Goal: Communication & Community: Participate in discussion

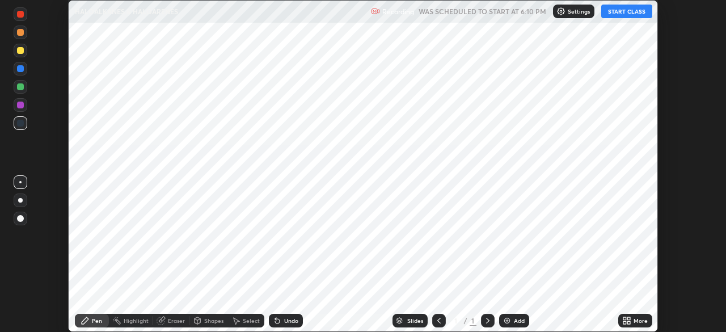
scroll to position [332, 726]
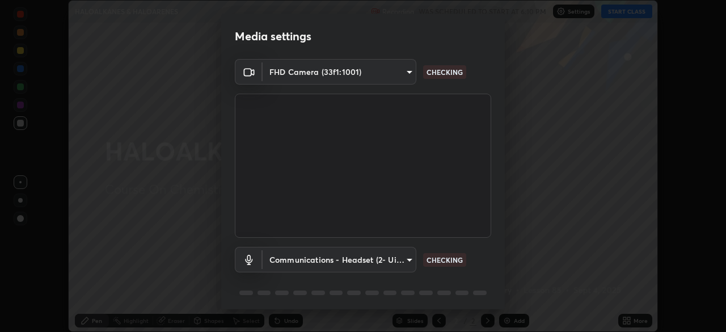
type input "d943c429c6768cc43748b604c9c0ebf3724e607f85506a855244b083f0bc12de"
click at [366, 73] on body "Erase all HALOALKANES & HALOARENES Recording WAS SCHEDULED TO START AT 6:10 PM …" at bounding box center [363, 166] width 726 height 332
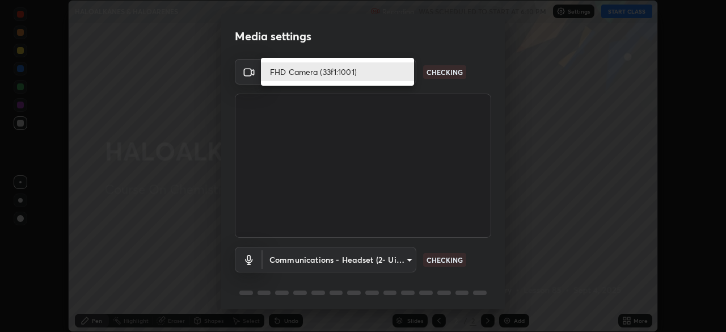
click at [362, 73] on li "FHD Camera (33f1:1001)" at bounding box center [337, 71] width 153 height 19
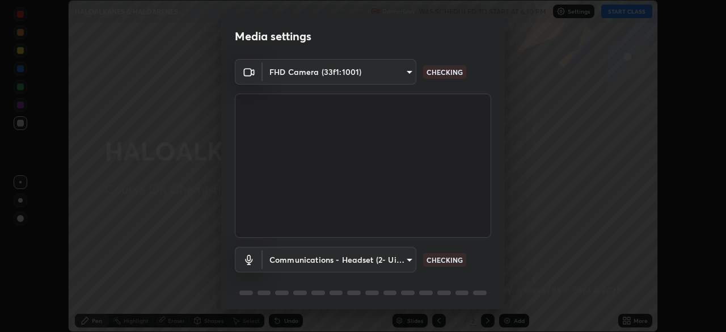
click at [369, 258] on body "Erase all HALOALKANES & HALOARENES Recording WAS SCHEDULED TO START AT 6:10 PM …" at bounding box center [363, 166] width 726 height 332
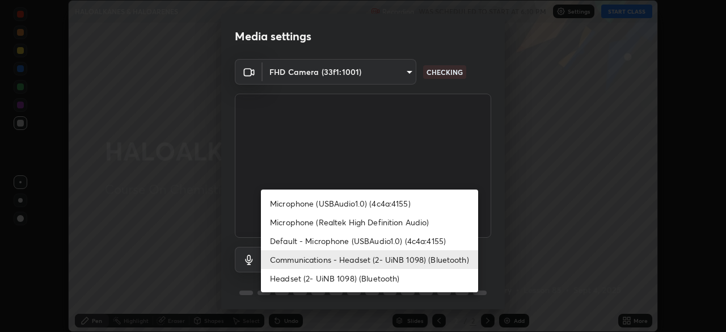
click at [350, 204] on li "Microphone (USBAudio1.0) (4c4a:4155)" at bounding box center [369, 203] width 217 height 19
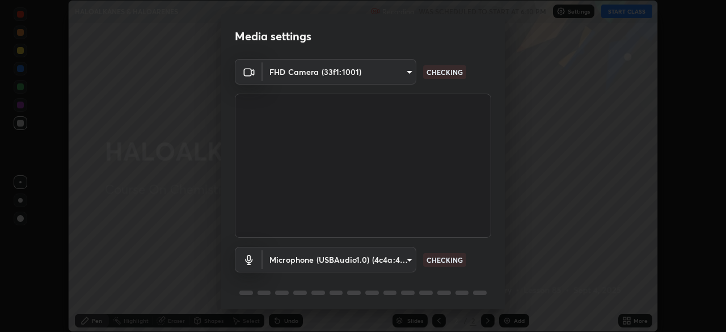
click at [331, 260] on body "Erase all HALOALKANES & HALOARENES Recording WAS SCHEDULED TO START AT 6:10 PM …" at bounding box center [363, 166] width 726 height 332
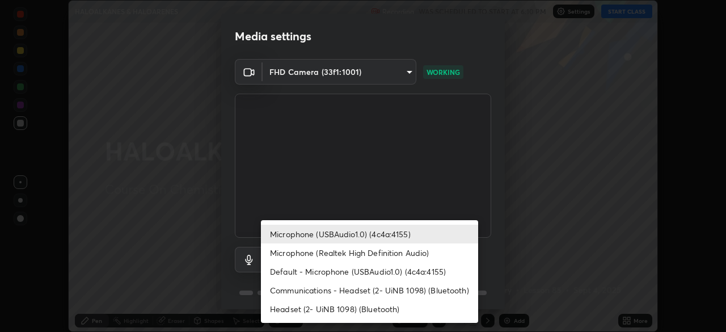
click at [351, 288] on li "Communications - Headset (2- UiNB 1098) (Bluetooth)" at bounding box center [369, 290] width 217 height 19
type input "communications"
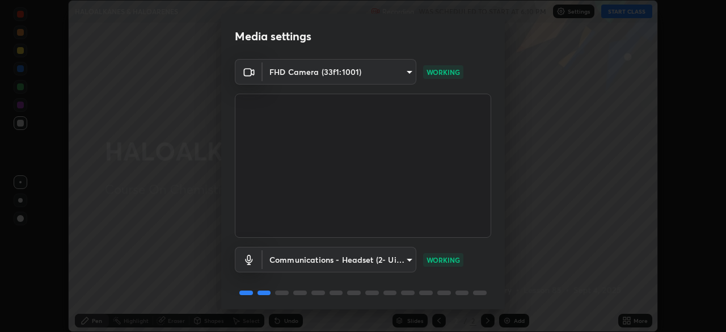
scroll to position [40, 0]
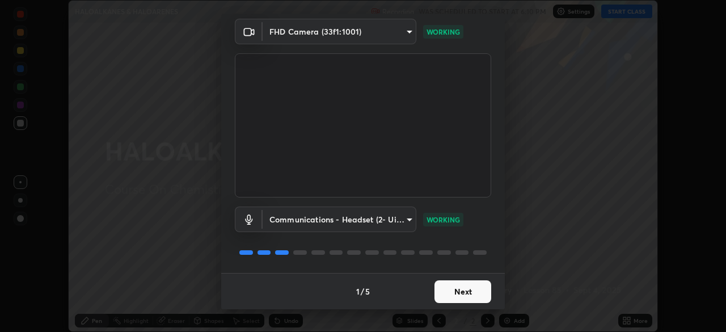
click at [459, 288] on button "Next" at bounding box center [463, 291] width 57 height 23
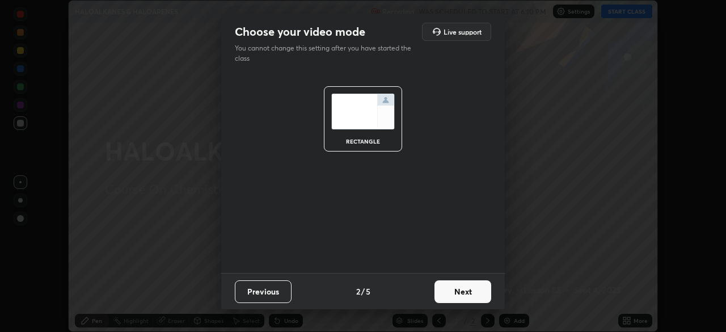
scroll to position [0, 0]
click at [465, 291] on button "Next" at bounding box center [463, 291] width 57 height 23
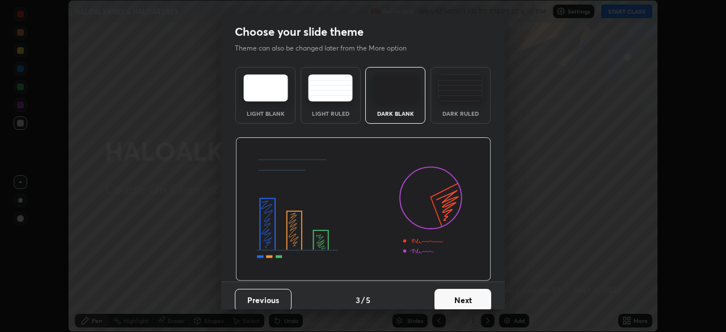
click at [473, 289] on button "Next" at bounding box center [463, 300] width 57 height 23
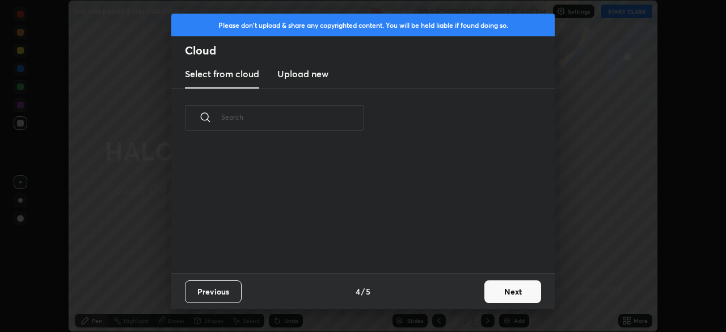
click at [485, 289] on button "Next" at bounding box center [513, 291] width 57 height 23
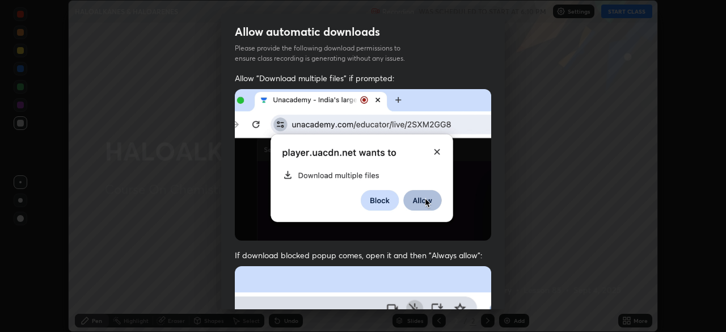
click at [499, 286] on div "Allow "Download multiple files" if prompted: If download blocked popup comes, o…" at bounding box center [363, 312] width 284 height 478
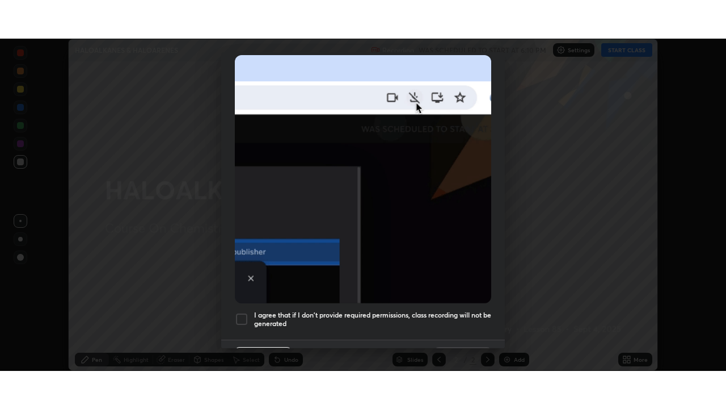
scroll to position [272, 0]
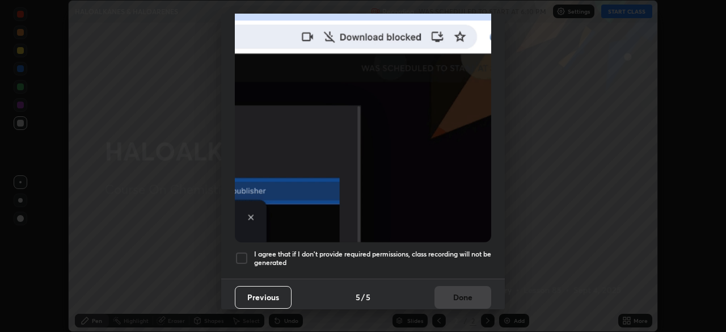
click at [247, 254] on div at bounding box center [242, 258] width 14 height 14
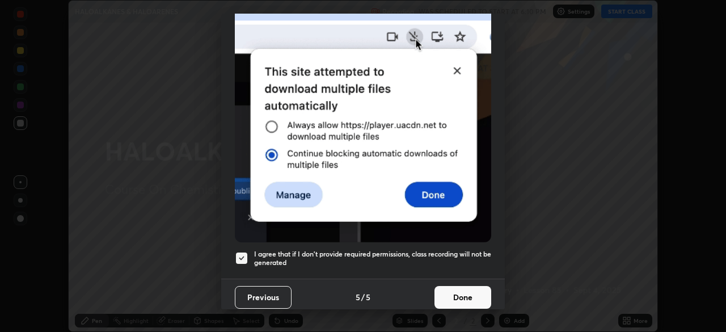
click at [452, 291] on button "Done" at bounding box center [463, 297] width 57 height 23
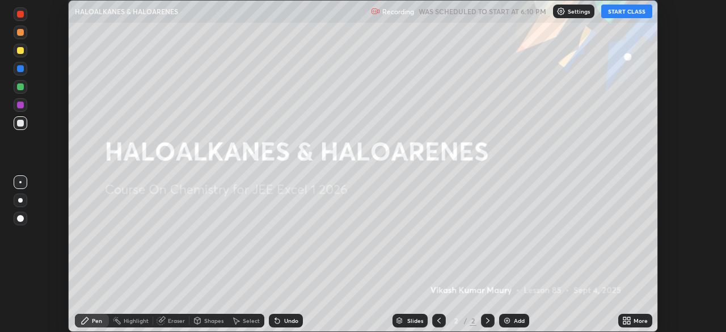
click at [629, 318] on icon at bounding box center [629, 318] width 3 height 3
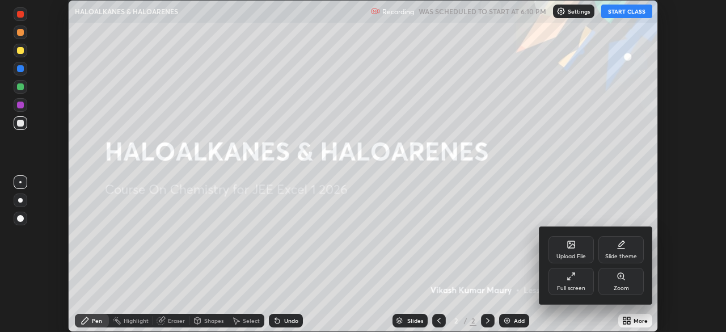
click at [563, 278] on div "Full screen" at bounding box center [571, 281] width 45 height 27
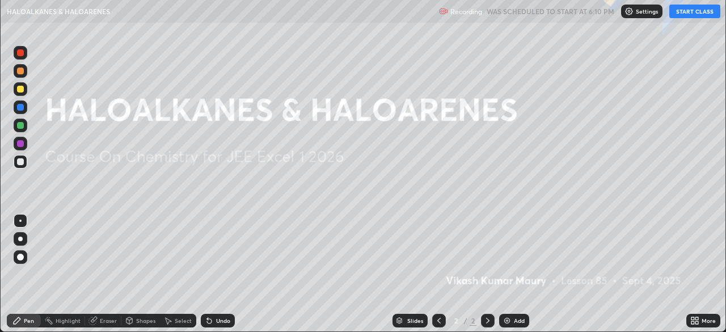
scroll to position [409, 726]
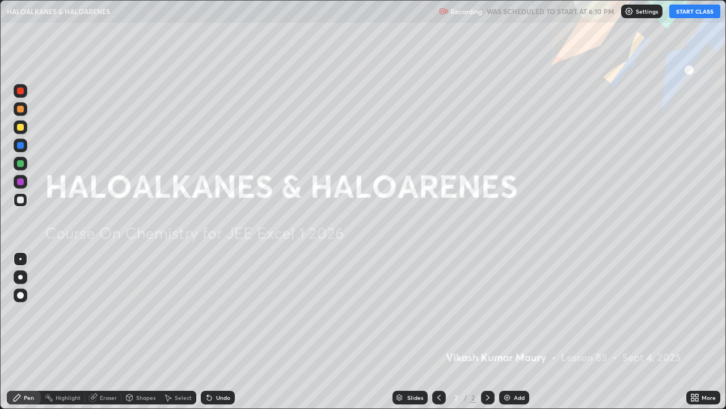
click at [685, 11] on button "START CLASS" at bounding box center [695, 12] width 51 height 14
click at [514, 331] on div "Add" at bounding box center [519, 397] width 11 height 6
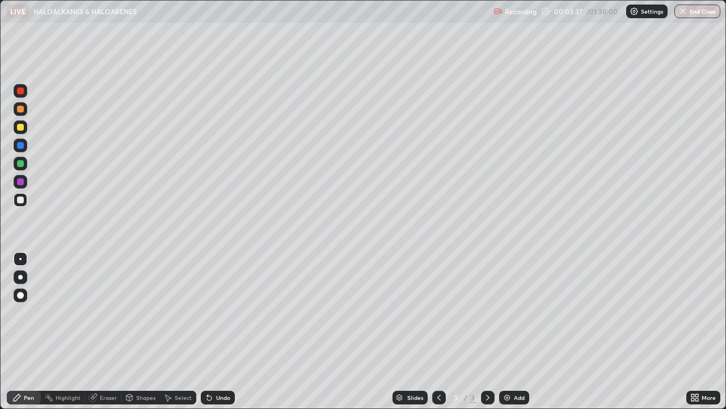
click at [515, 331] on div "Add" at bounding box center [519, 397] width 11 height 6
click at [99, 331] on div "Eraser" at bounding box center [103, 397] width 36 height 14
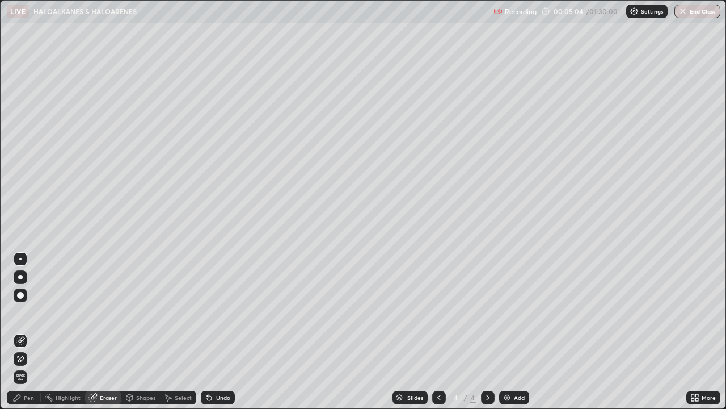
click at [27, 331] on div "Pen" at bounding box center [24, 397] width 34 height 14
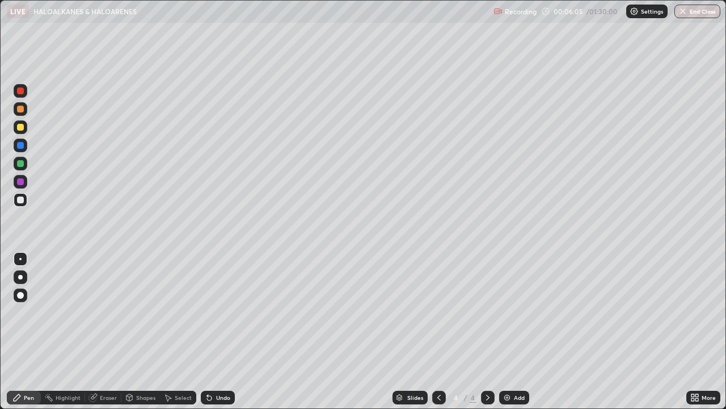
click at [104, 331] on div "Eraser" at bounding box center [108, 397] width 17 height 6
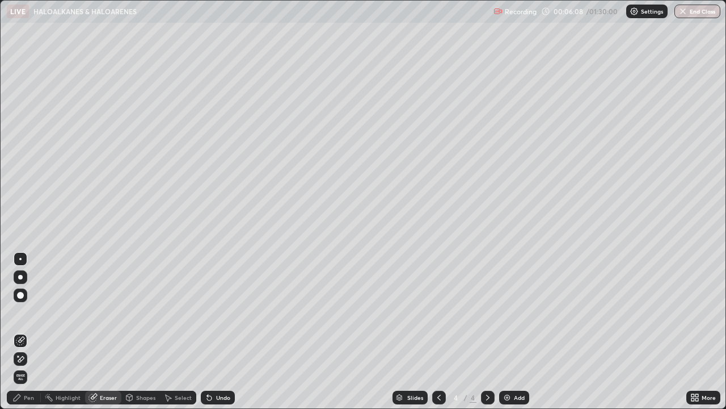
click at [29, 331] on div "Pen" at bounding box center [29, 397] width 10 height 6
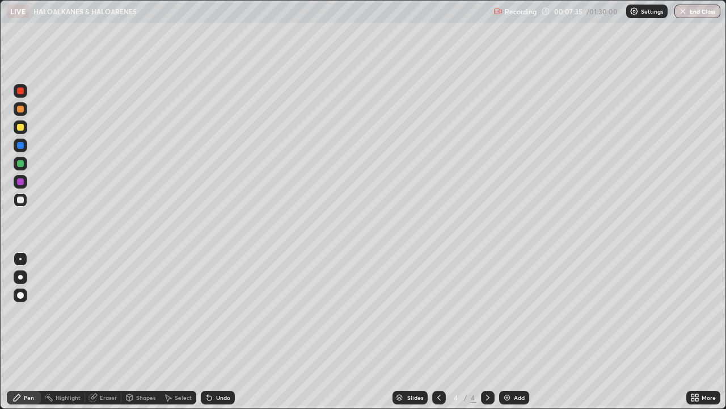
click at [514, 331] on div "Add" at bounding box center [519, 397] width 11 height 6
click at [98, 331] on div "Eraser" at bounding box center [103, 397] width 36 height 14
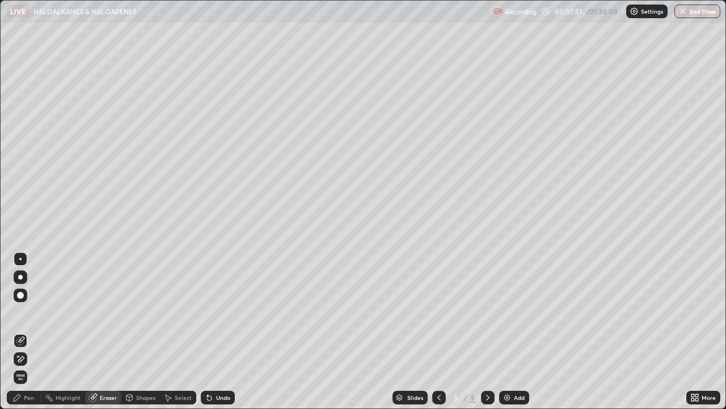
click at [30, 331] on div "Pen" at bounding box center [29, 397] width 10 height 6
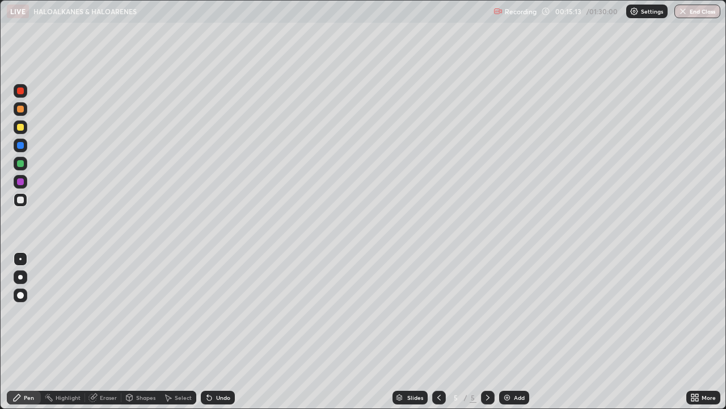
click at [511, 331] on img at bounding box center [507, 397] width 9 height 9
click at [700, 331] on div "More" at bounding box center [704, 397] width 34 height 14
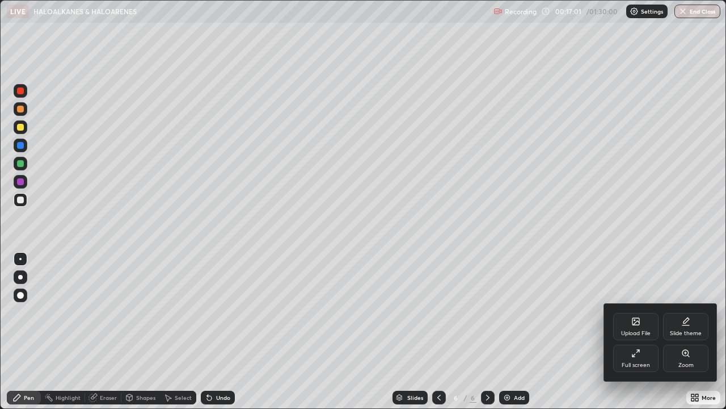
click at [639, 331] on icon at bounding box center [636, 352] width 9 height 9
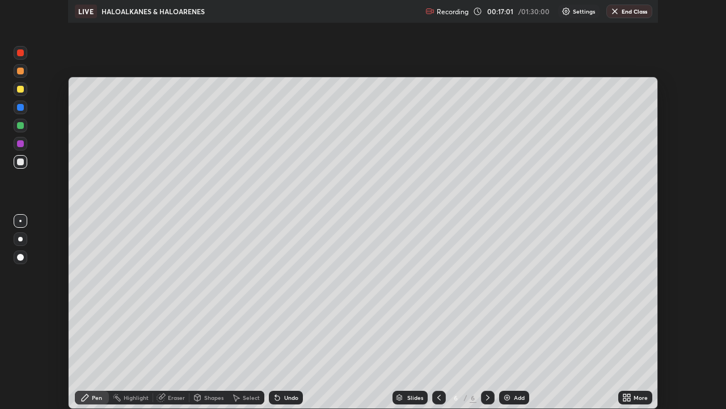
scroll to position [56419, 56024]
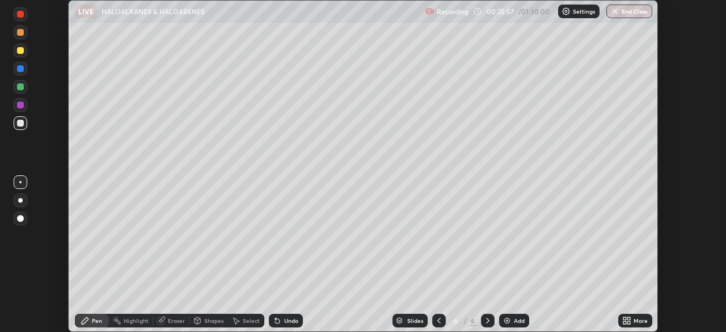
click at [637, 319] on div "More" at bounding box center [641, 321] width 14 height 6
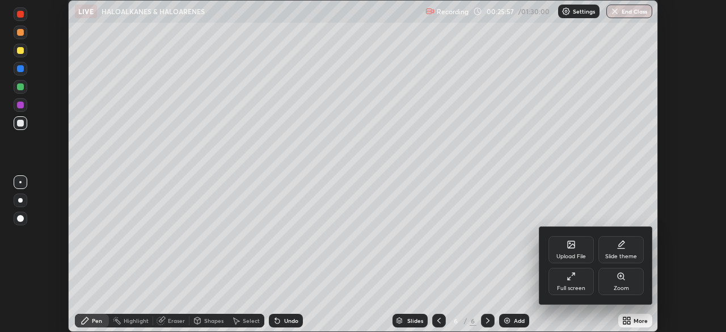
click at [578, 279] on div "Full screen" at bounding box center [571, 281] width 45 height 27
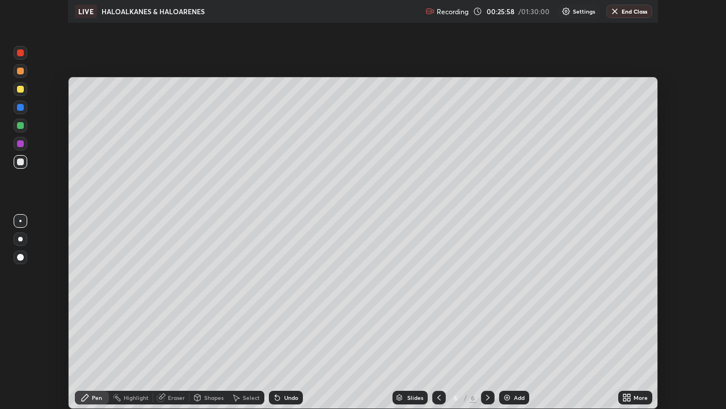
scroll to position [409, 726]
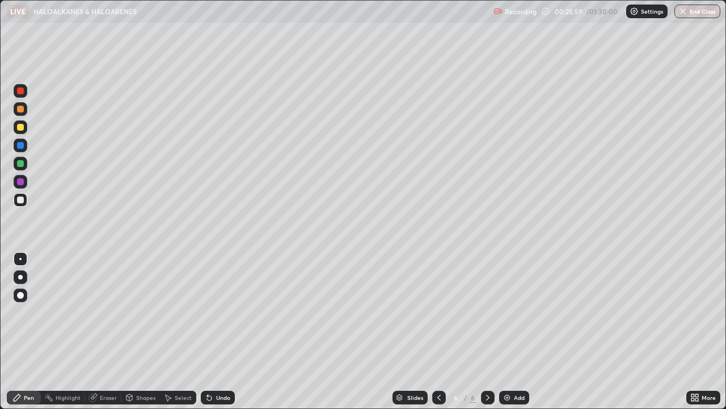
click at [518, 331] on div "Add" at bounding box center [519, 397] width 11 height 6
click at [516, 331] on div "Add" at bounding box center [514, 397] width 30 height 14
click at [106, 331] on div "Eraser" at bounding box center [108, 397] width 17 height 6
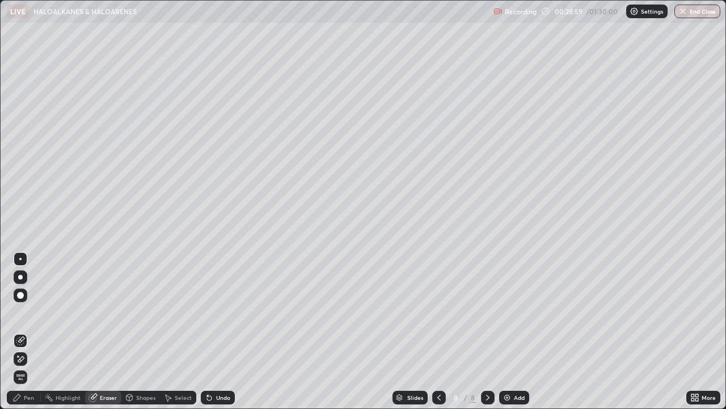
click at [34, 331] on div "Pen" at bounding box center [24, 397] width 34 height 14
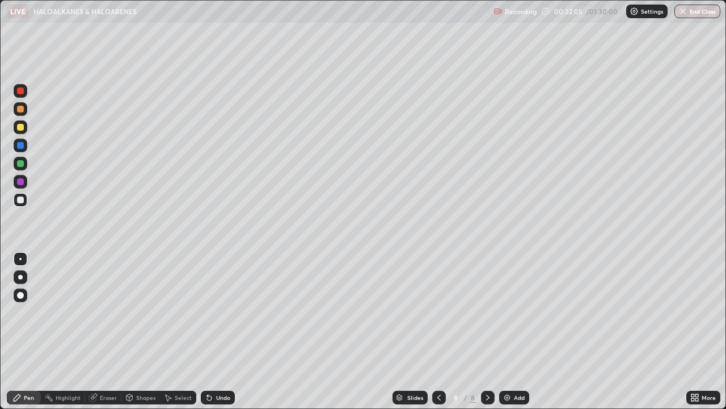
click at [508, 331] on img at bounding box center [507, 397] width 9 height 9
click at [103, 331] on div "Eraser" at bounding box center [103, 397] width 36 height 14
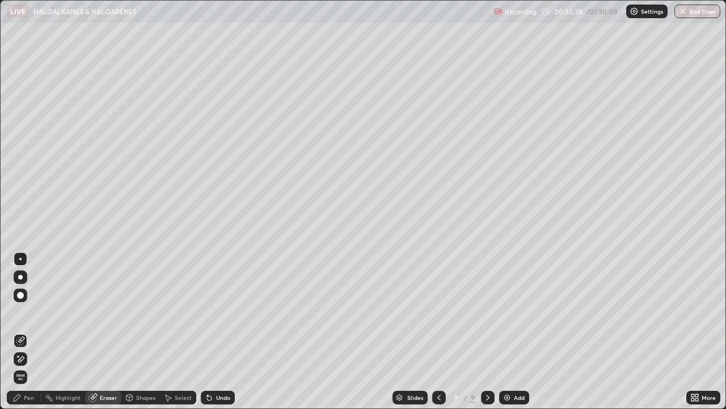
click at [26, 331] on div "Pen" at bounding box center [29, 397] width 10 height 6
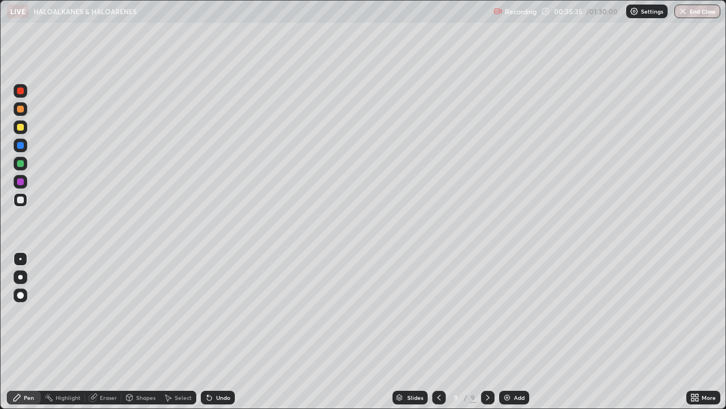
click at [520, 331] on div "Add" at bounding box center [519, 397] width 11 height 6
click at [510, 331] on div "Add" at bounding box center [514, 397] width 30 height 14
click at [515, 331] on div "Add" at bounding box center [519, 397] width 11 height 6
click at [107, 331] on div "Eraser" at bounding box center [108, 397] width 17 height 6
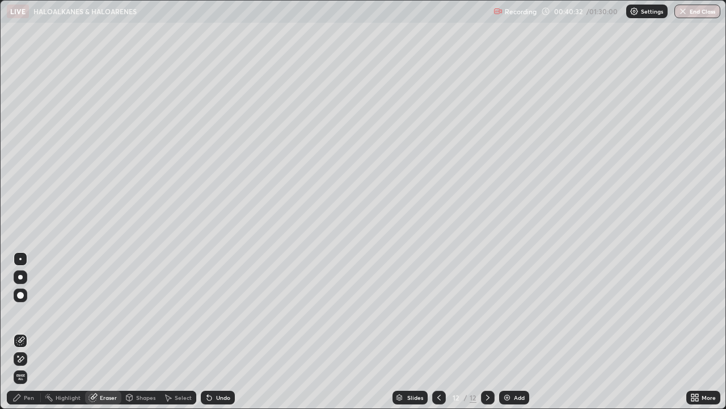
click at [31, 331] on div "Pen" at bounding box center [29, 397] width 10 height 6
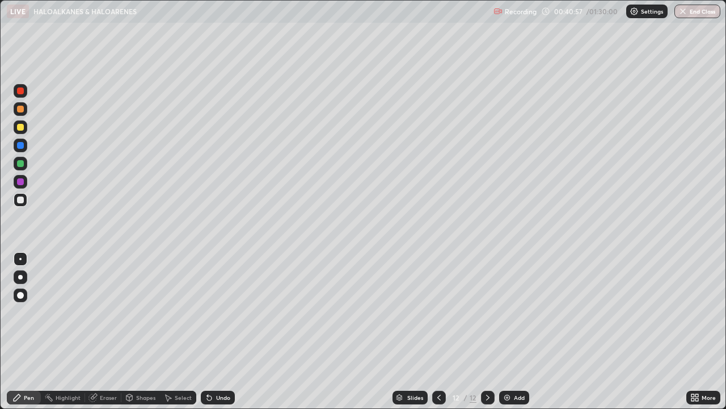
click at [104, 331] on div "Eraser" at bounding box center [108, 397] width 17 height 6
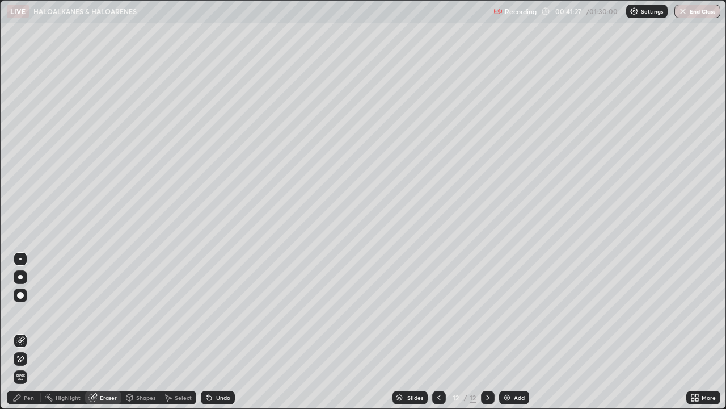
click at [31, 331] on div "Pen" at bounding box center [24, 397] width 34 height 14
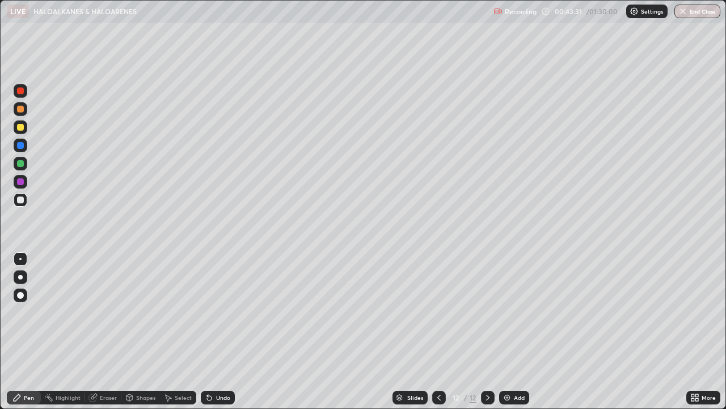
click at [514, 331] on div "Add" at bounding box center [519, 397] width 11 height 6
click at [115, 331] on div "Eraser" at bounding box center [103, 397] width 36 height 14
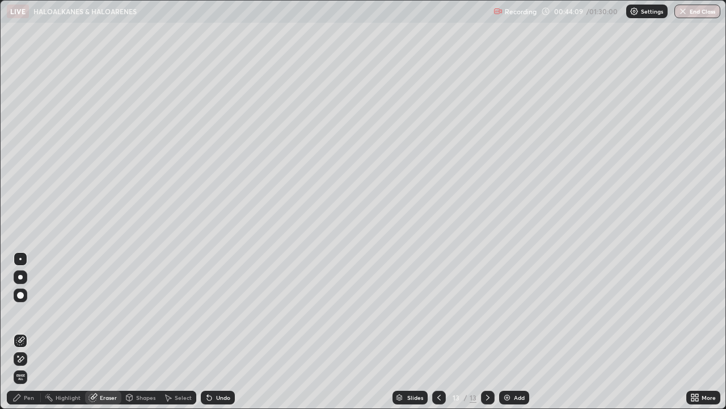
click at [35, 331] on div "Pen" at bounding box center [24, 397] width 34 height 14
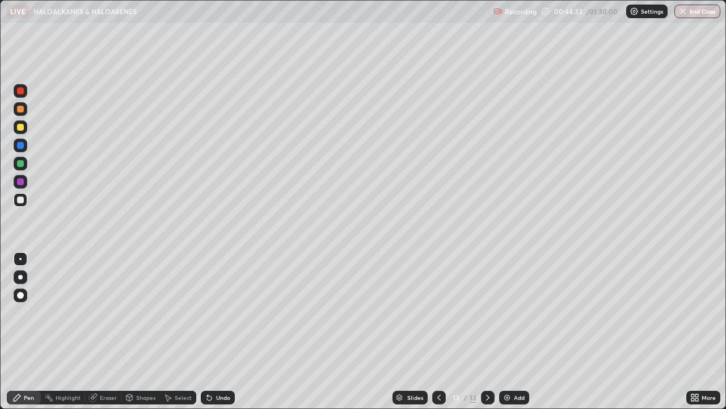
click at [106, 331] on div "Eraser" at bounding box center [108, 397] width 17 height 6
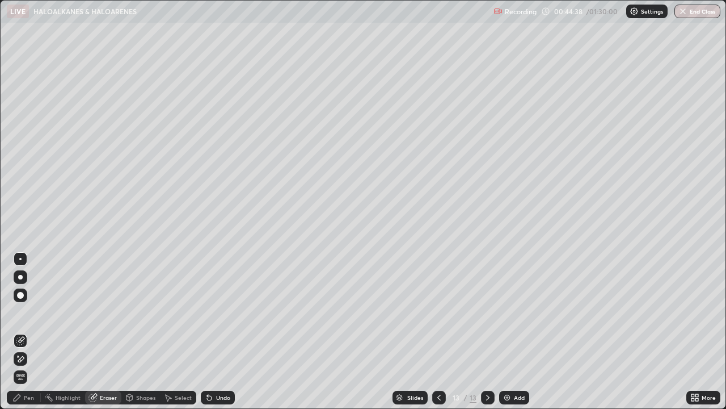
click at [33, 331] on div "Pen" at bounding box center [29, 397] width 10 height 6
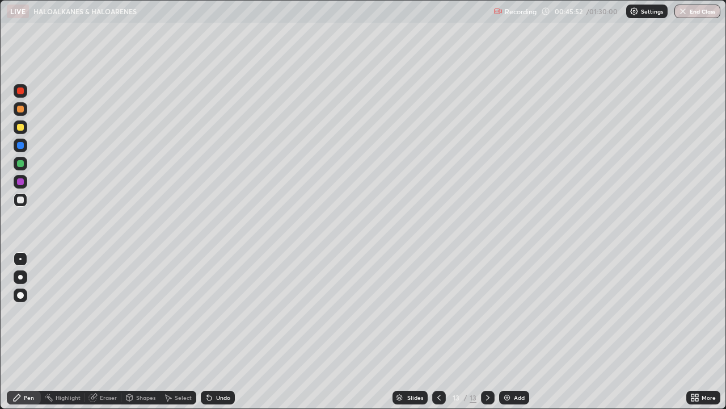
click at [697, 9] on button "End Class" at bounding box center [698, 12] width 46 height 14
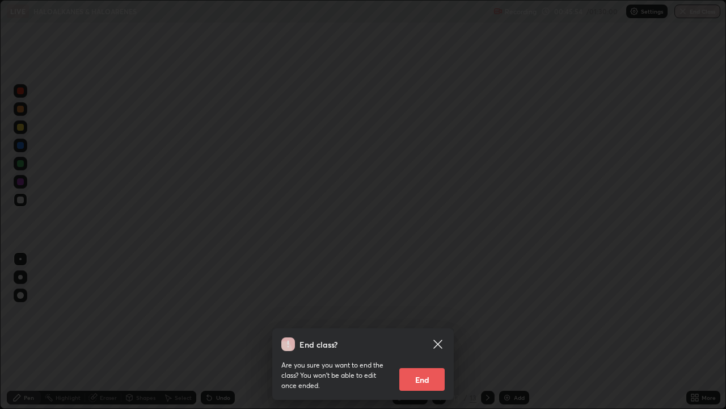
click at [426, 331] on button "End" at bounding box center [422, 379] width 45 height 23
